Goal: Transaction & Acquisition: Obtain resource

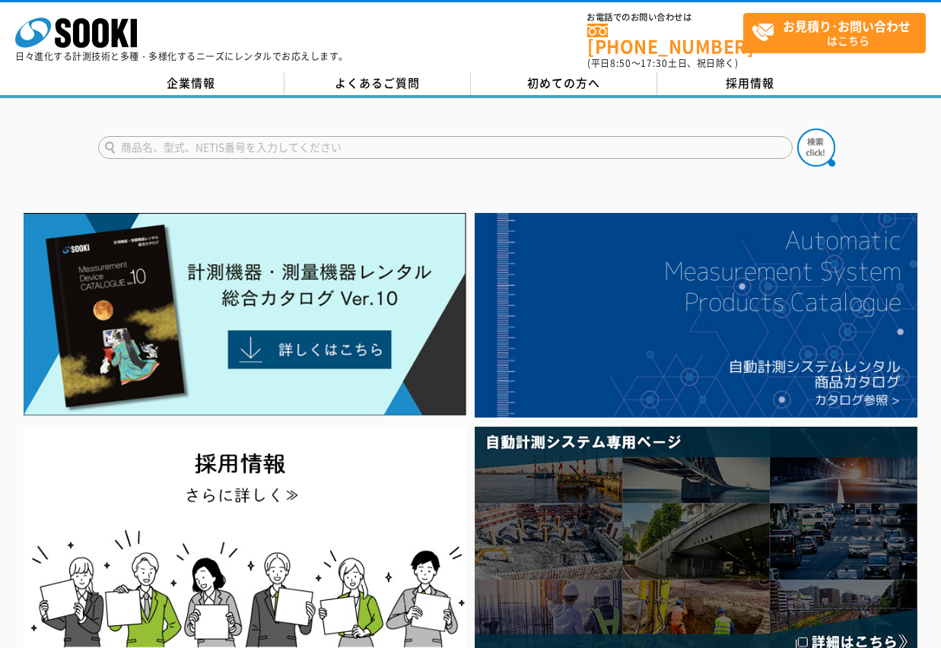
click at [309, 136] on input "text" at bounding box center [445, 147] width 694 height 23
type input "レーザースキャナー"
click at [797, 129] on button at bounding box center [816, 148] width 38 height 38
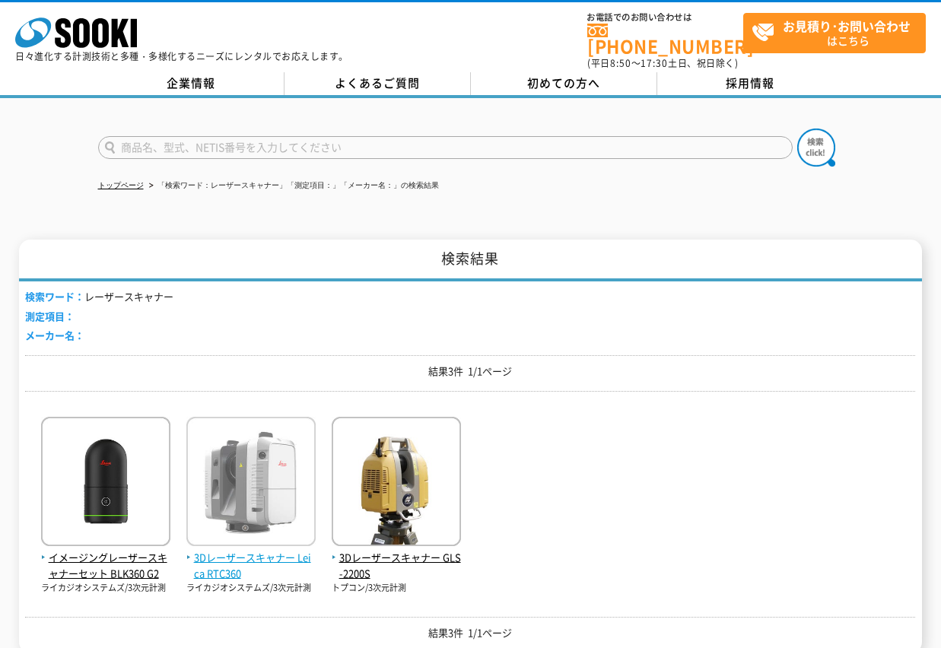
click at [246, 488] on img at bounding box center [250, 483] width 129 height 133
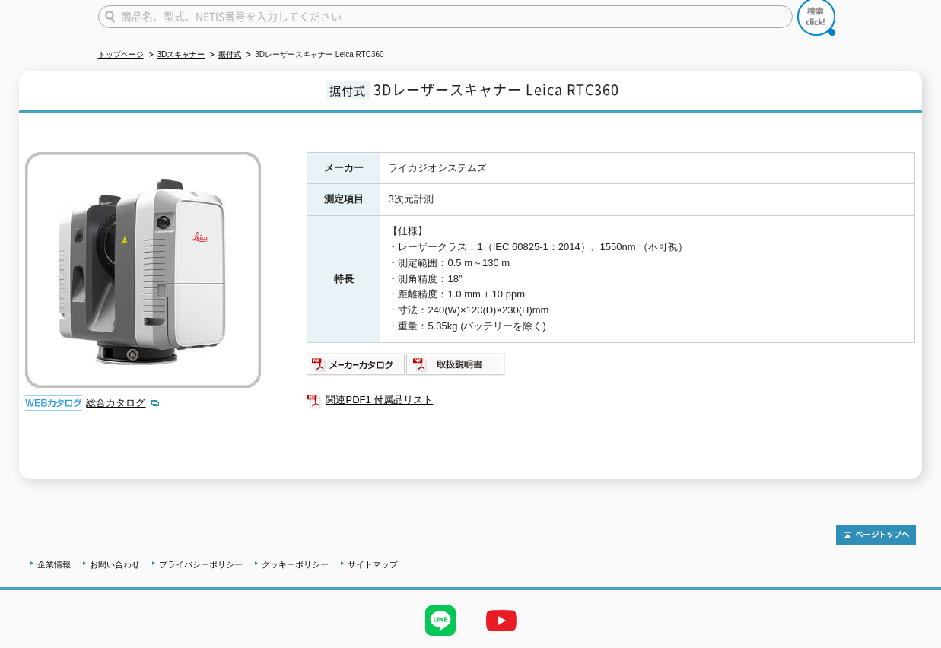
scroll to position [93, 0]
